Goal: Download file/media

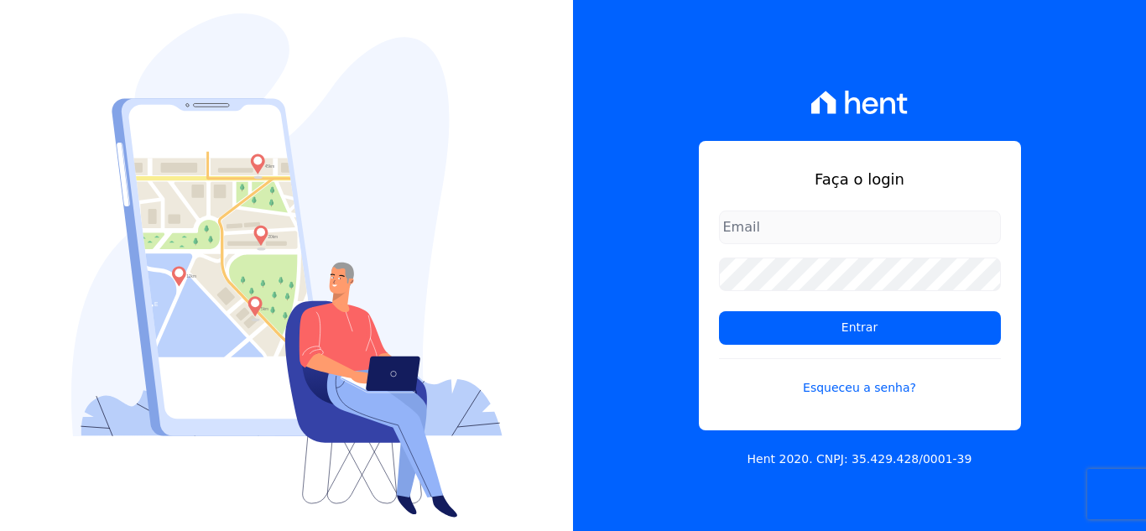
click at [779, 228] on input "email" at bounding box center [860, 227] width 282 height 34
type input "[PERSON_NAME][EMAIL_ADDRESS][PERSON_NAME][DOMAIN_NAME]"
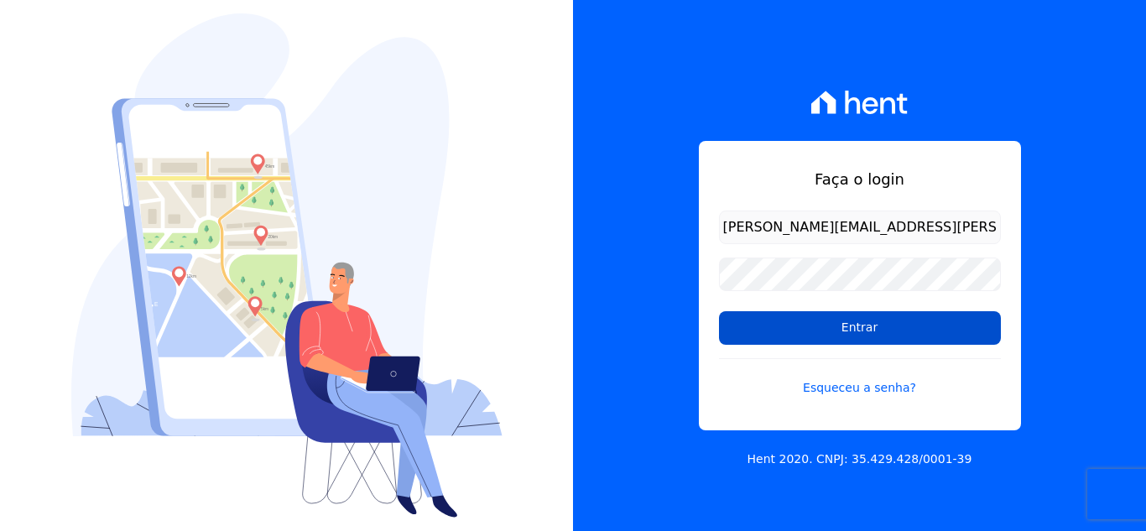
click at [809, 326] on input "Entrar" at bounding box center [860, 328] width 282 height 34
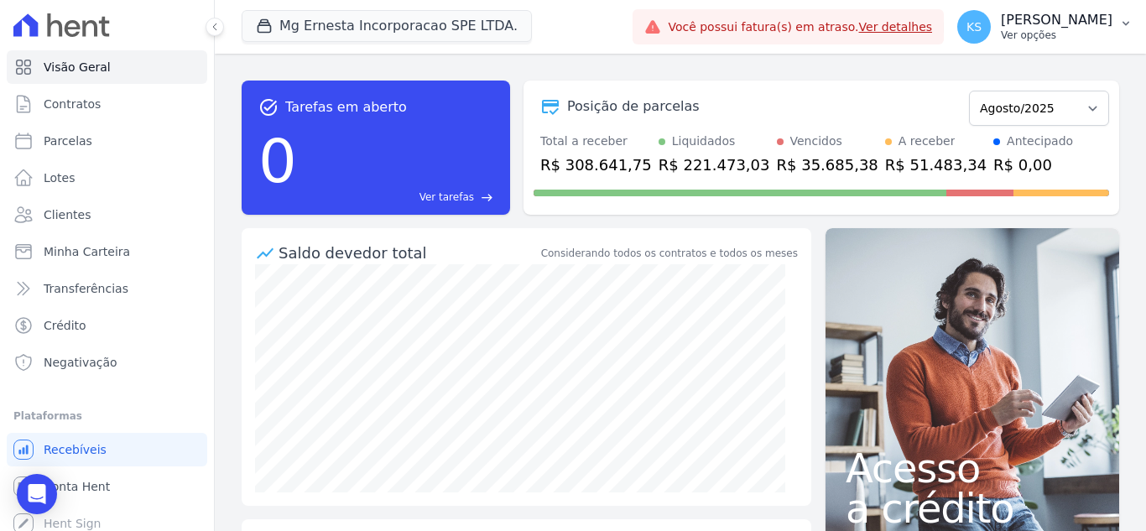
click at [1059, 34] on p "Ver opções" at bounding box center [1056, 35] width 112 height 13
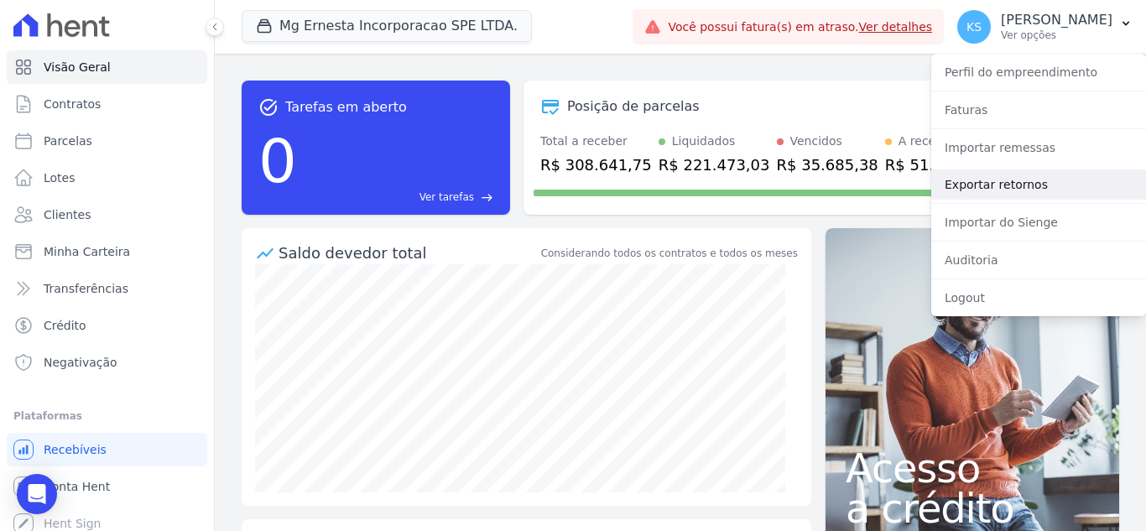
click at [1019, 177] on link "Exportar retornos" at bounding box center [1038, 184] width 215 height 30
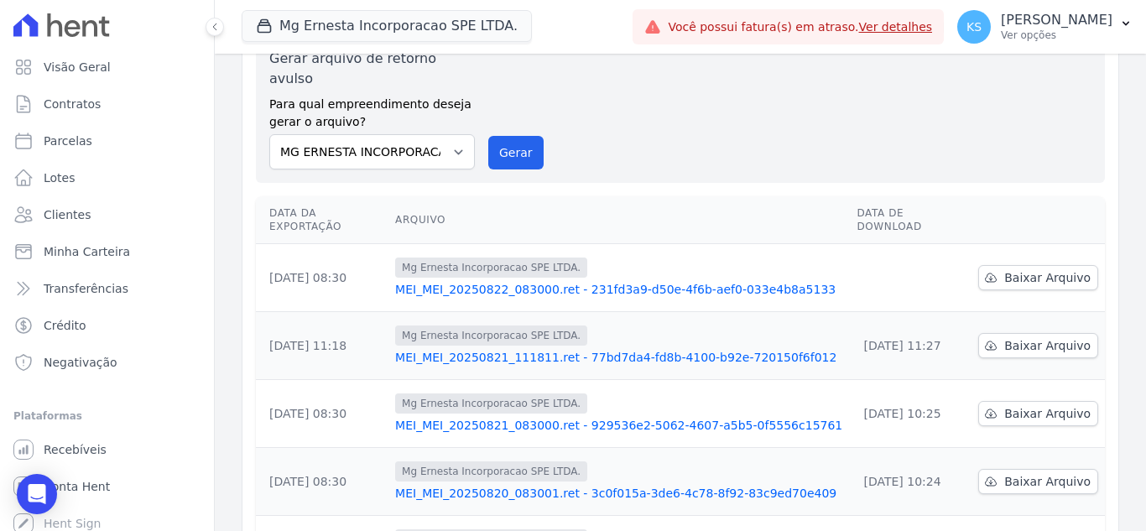
scroll to position [84, 0]
click at [1021, 268] on span "Baixar Arquivo" at bounding box center [1047, 276] width 86 height 17
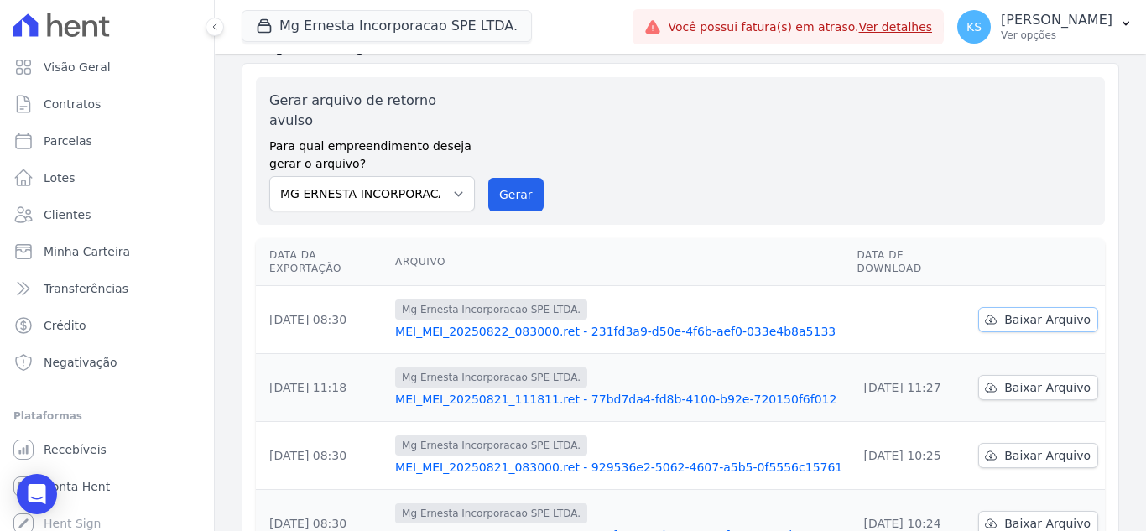
scroll to position [0, 0]
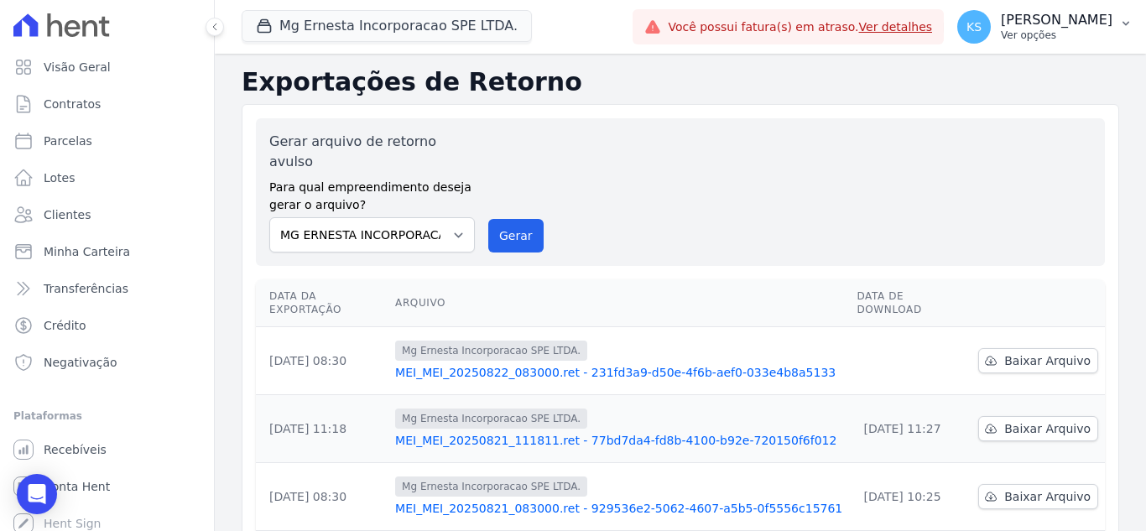
click at [1062, 29] on p "Ver opções" at bounding box center [1056, 35] width 112 height 13
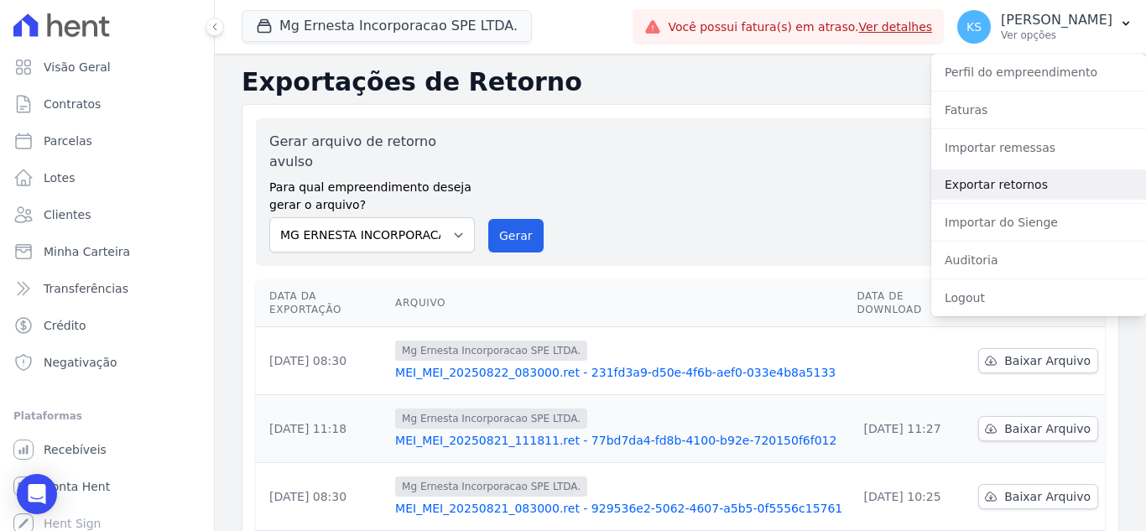
click at [990, 187] on link "Exportar retornos" at bounding box center [1038, 184] width 215 height 30
